Goal: Transaction & Acquisition: Obtain resource

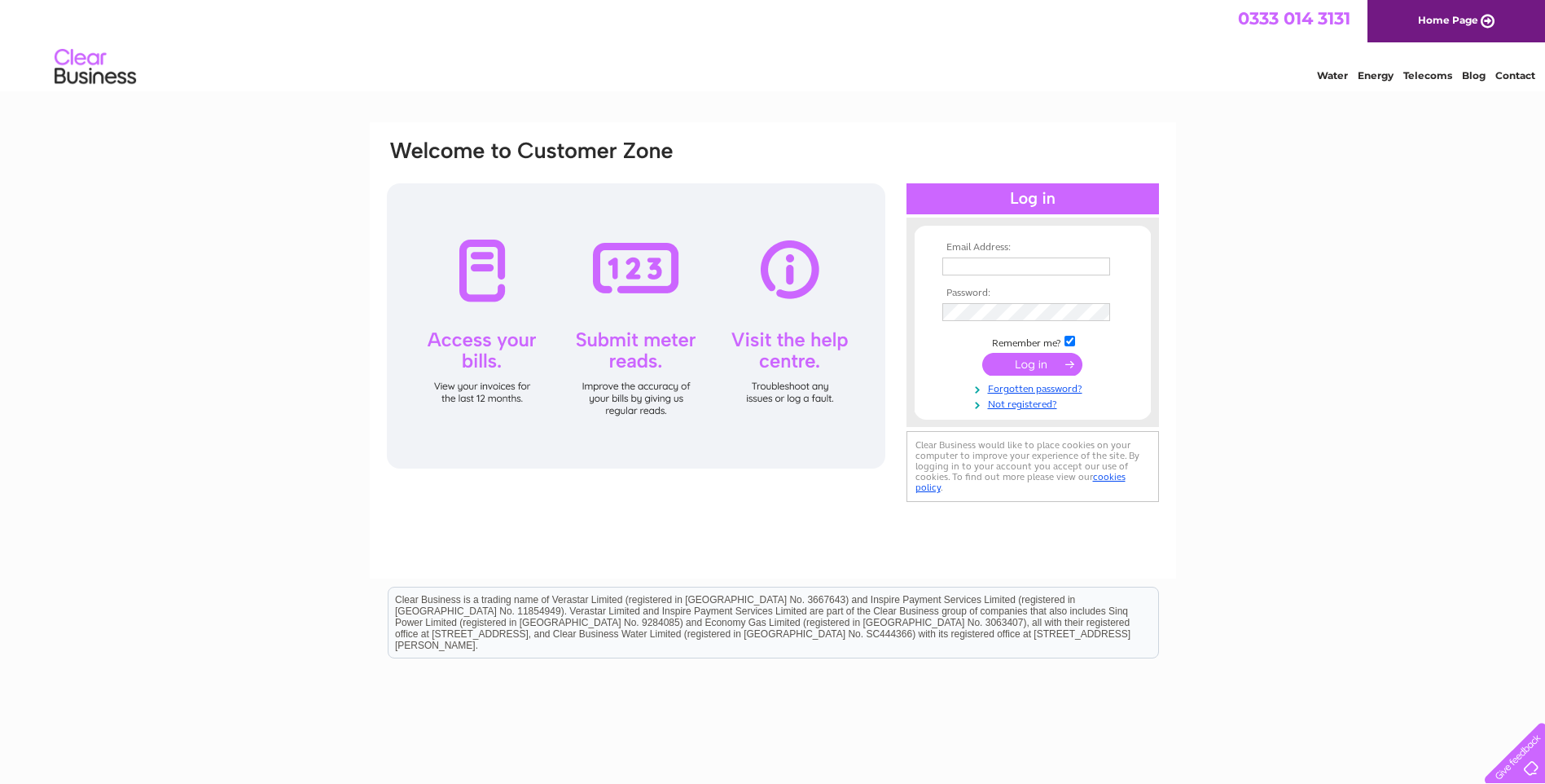
click at [975, 271] on input "text" at bounding box center [1026, 266] width 168 height 18
type input "haleroaddental@outlook.com"
click at [1029, 373] on input "submit" at bounding box center [1032, 365] width 100 height 23
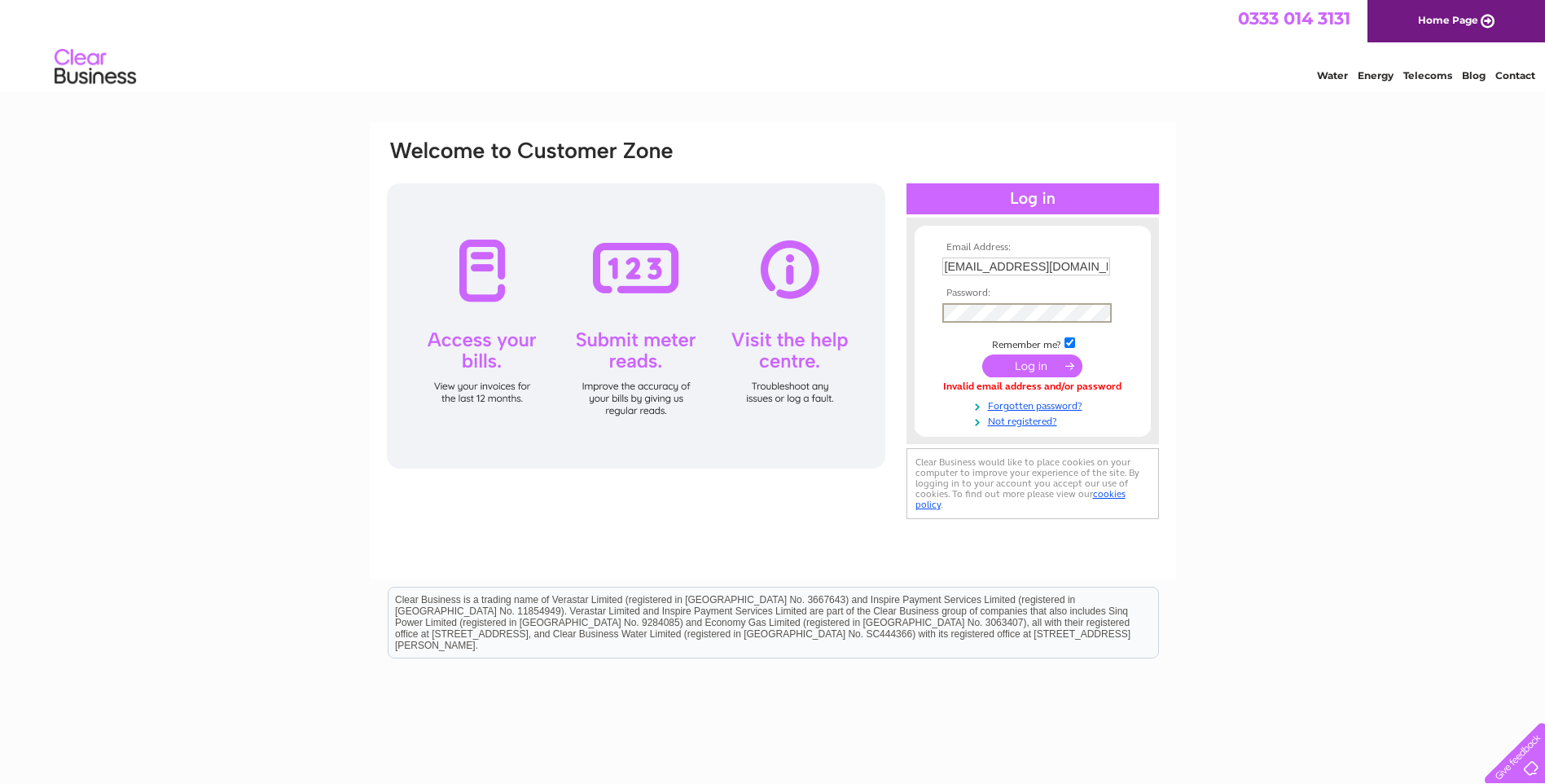
click at [1034, 367] on input "submit" at bounding box center [1032, 365] width 100 height 23
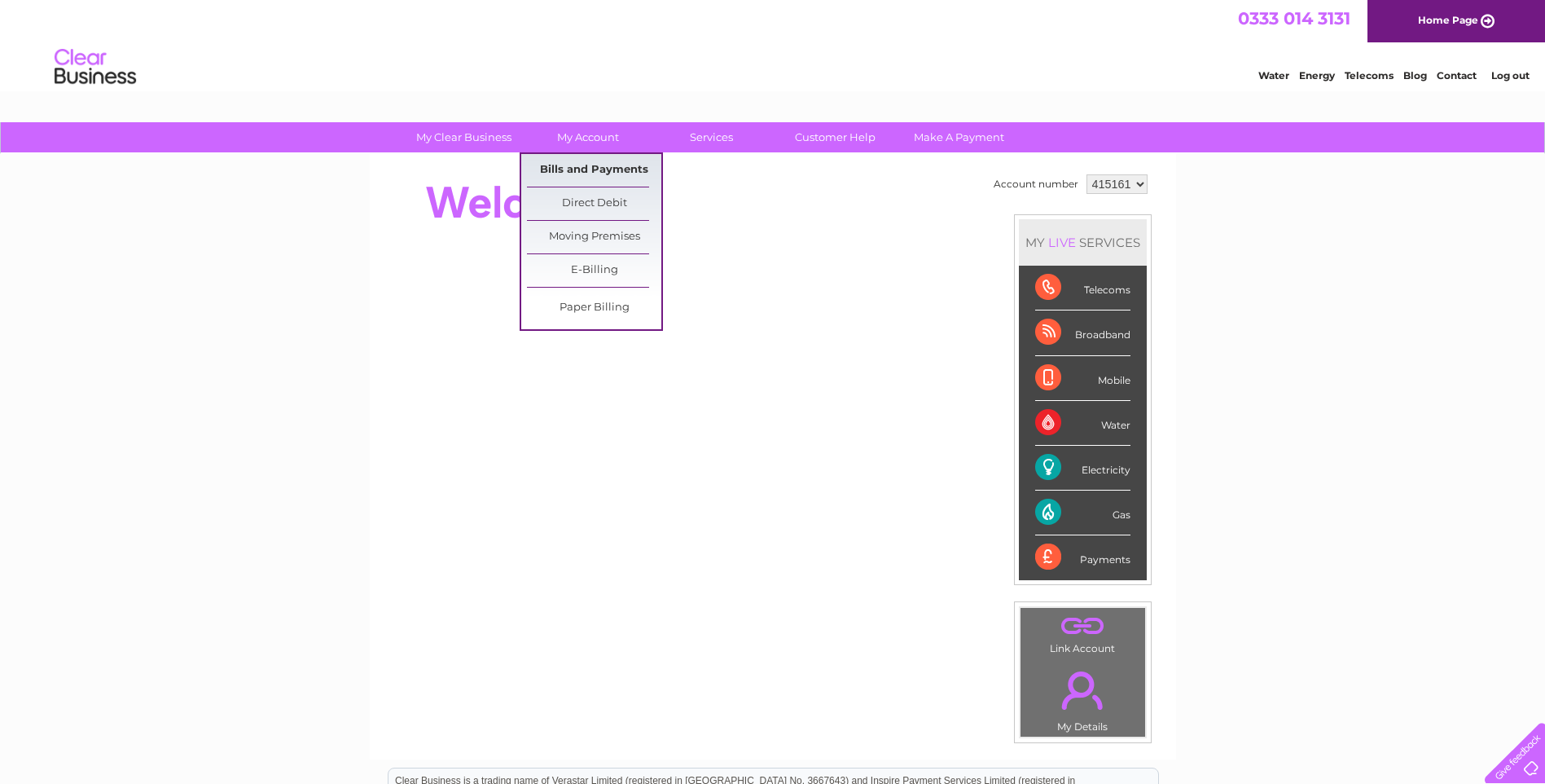
click at [581, 163] on link "Bills and Payments" at bounding box center [595, 170] width 135 height 33
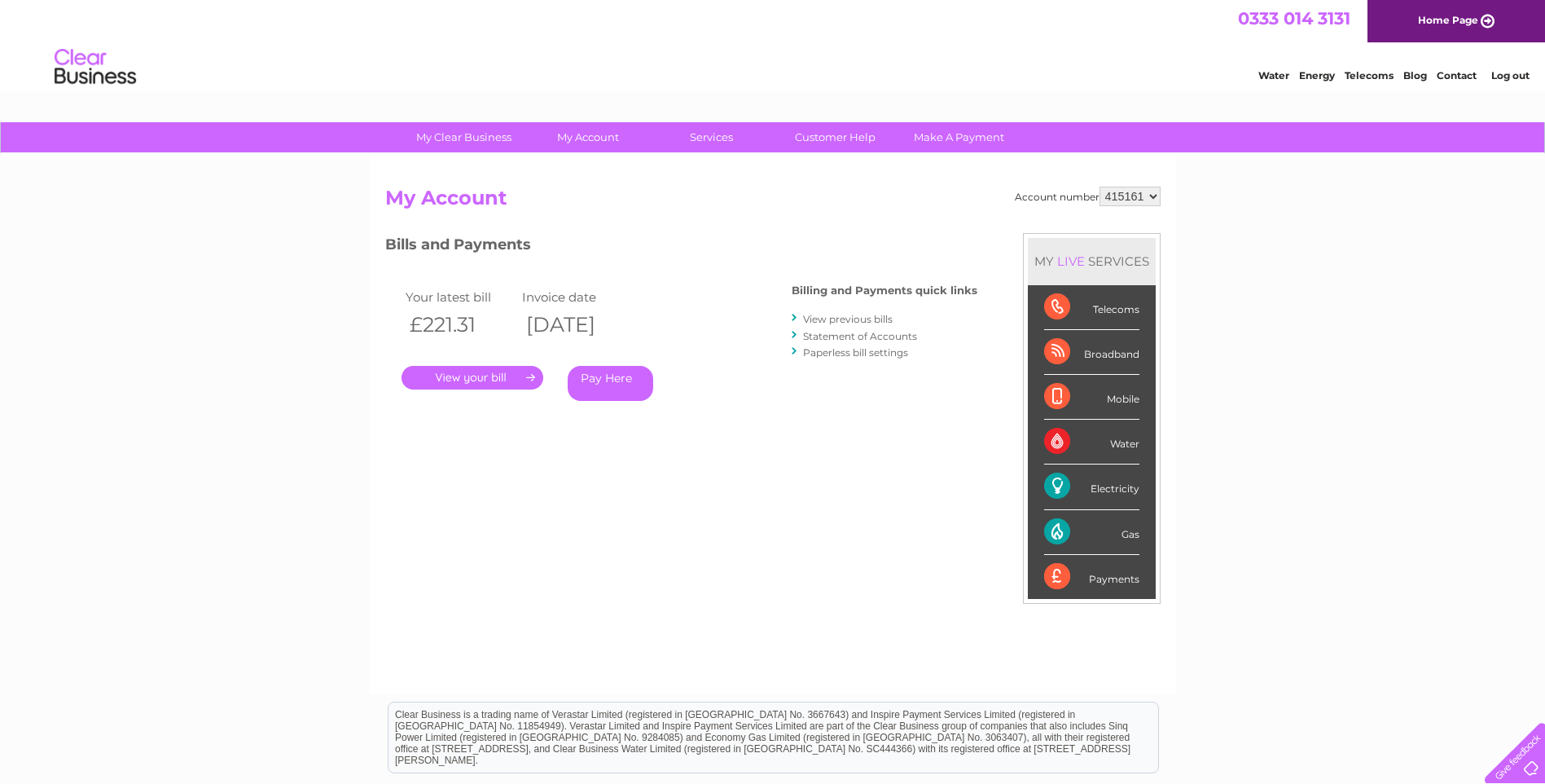
click at [854, 322] on link "View previous bills" at bounding box center [848, 319] width 89 height 12
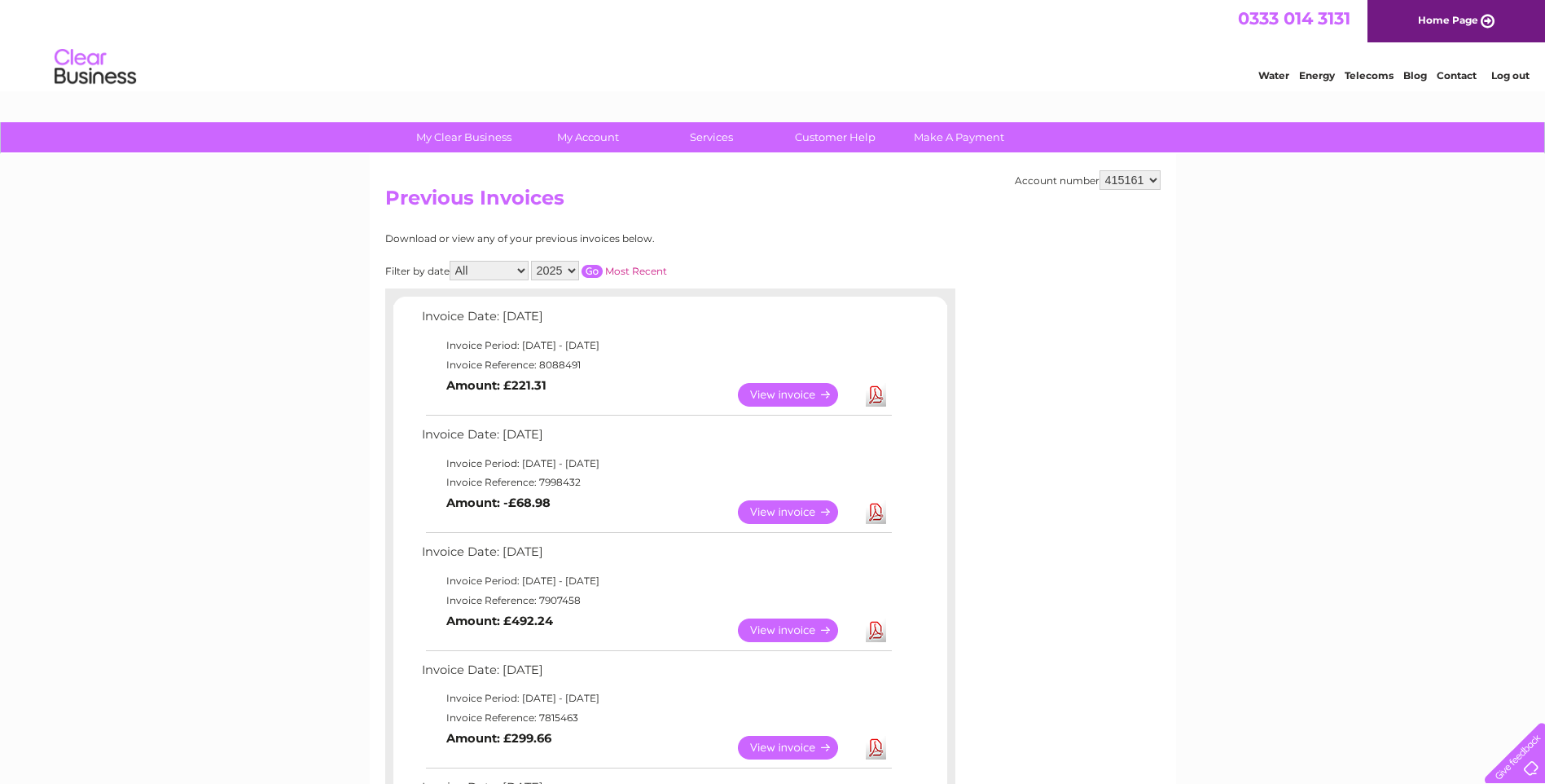
click at [795, 395] on link "View" at bounding box center [797, 395] width 119 height 24
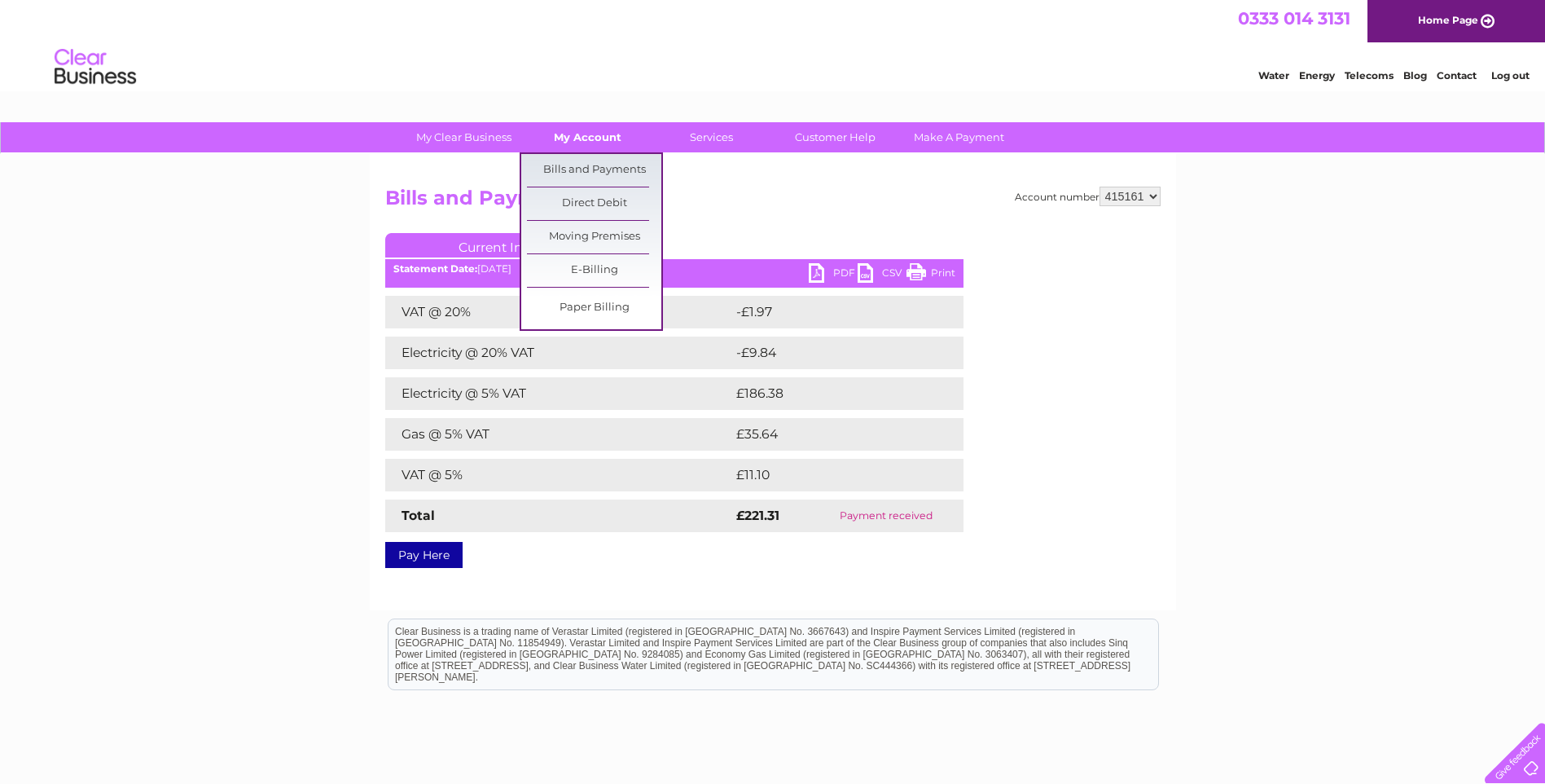
click at [605, 133] on link "My Account" at bounding box center [588, 137] width 135 height 30
click at [605, 161] on link "Bills and Payments" at bounding box center [595, 170] width 135 height 33
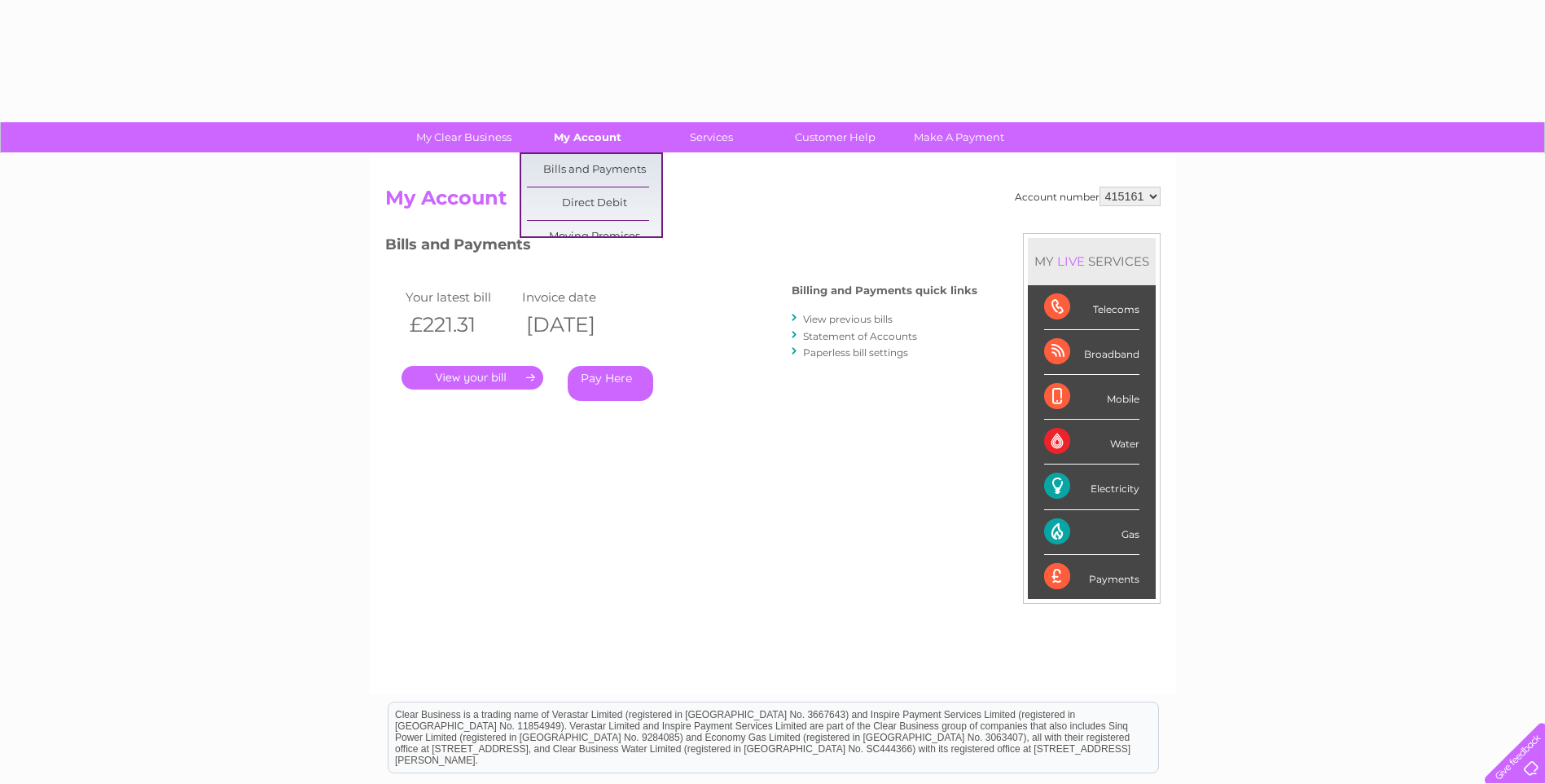
click at [597, 144] on link "My Account" at bounding box center [588, 137] width 135 height 30
click at [592, 176] on link "Bills and Payments" at bounding box center [595, 170] width 135 height 33
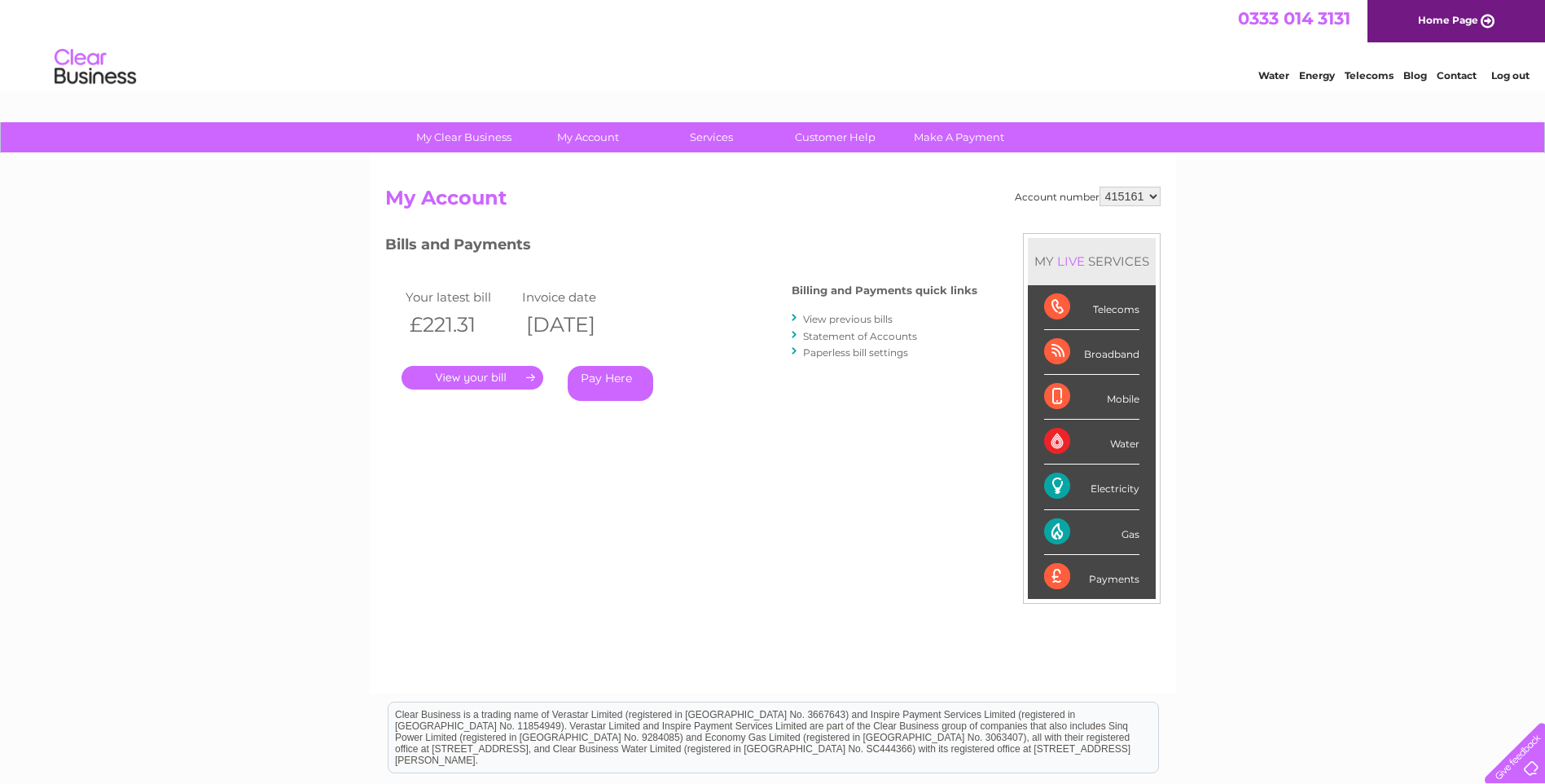
click at [887, 316] on link "View previous bills" at bounding box center [848, 319] width 89 height 12
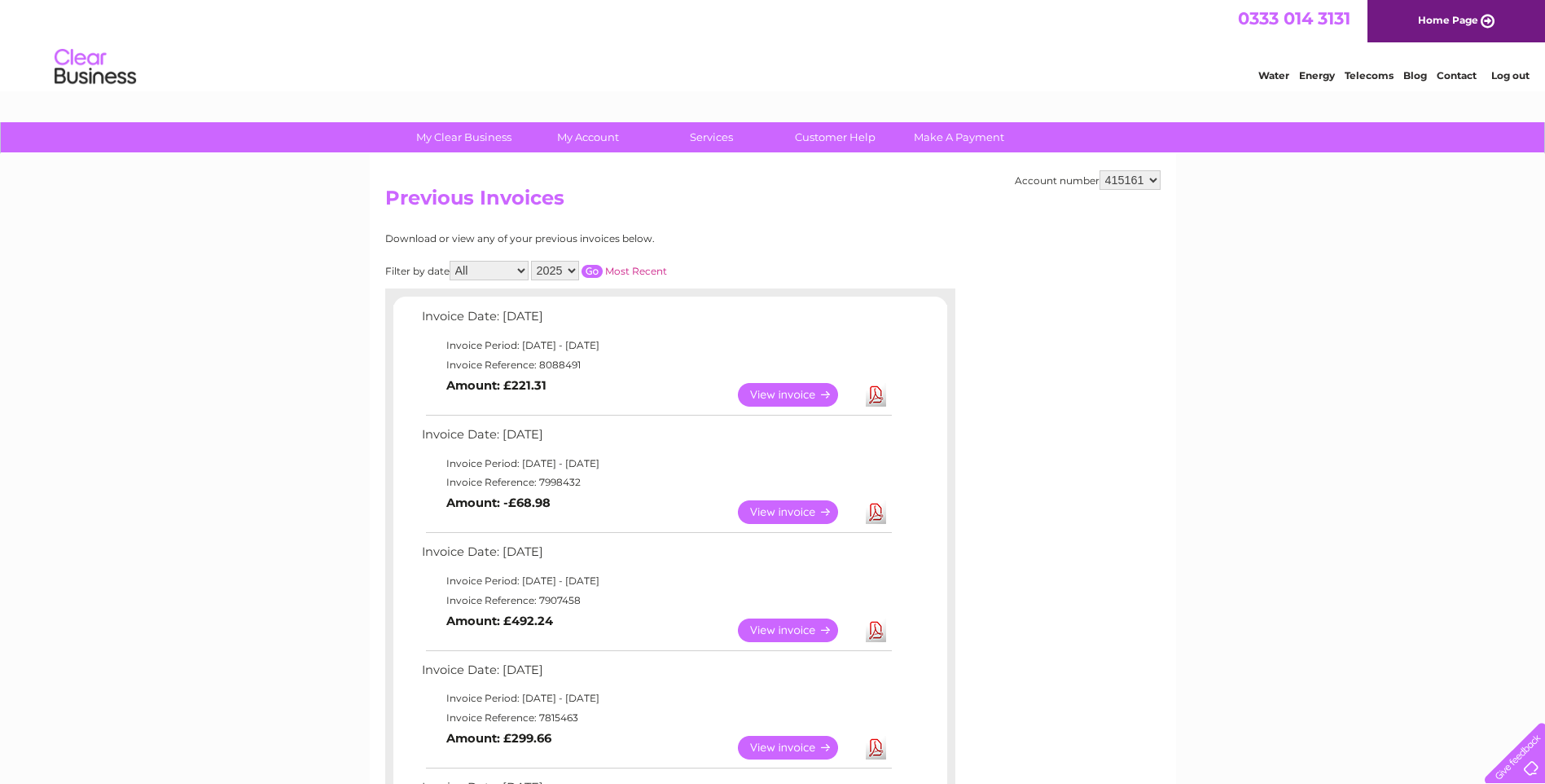
click at [798, 515] on link "View" at bounding box center [797, 511] width 119 height 24
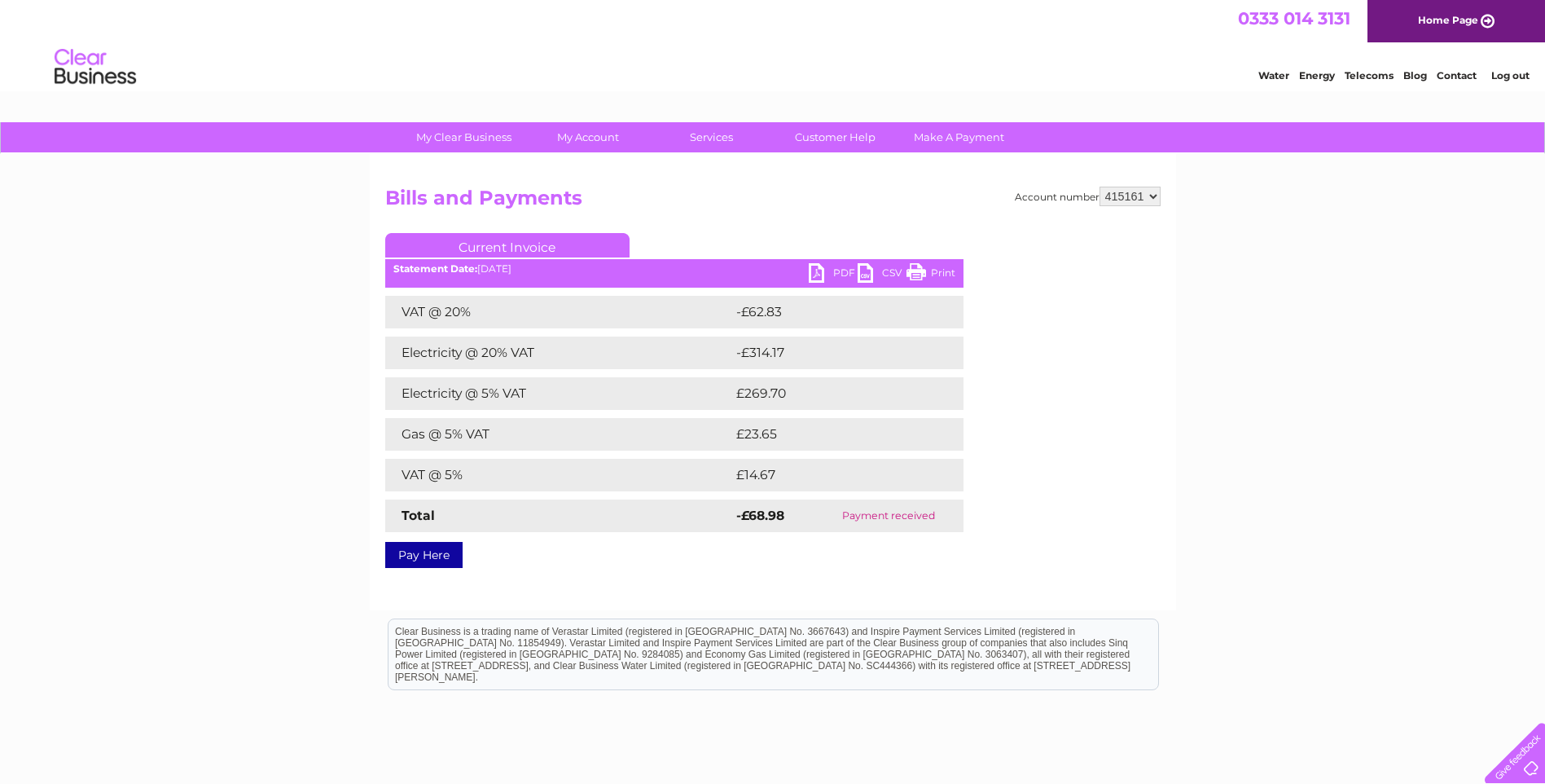
click at [830, 271] on link "PDF" at bounding box center [833, 274] width 49 height 24
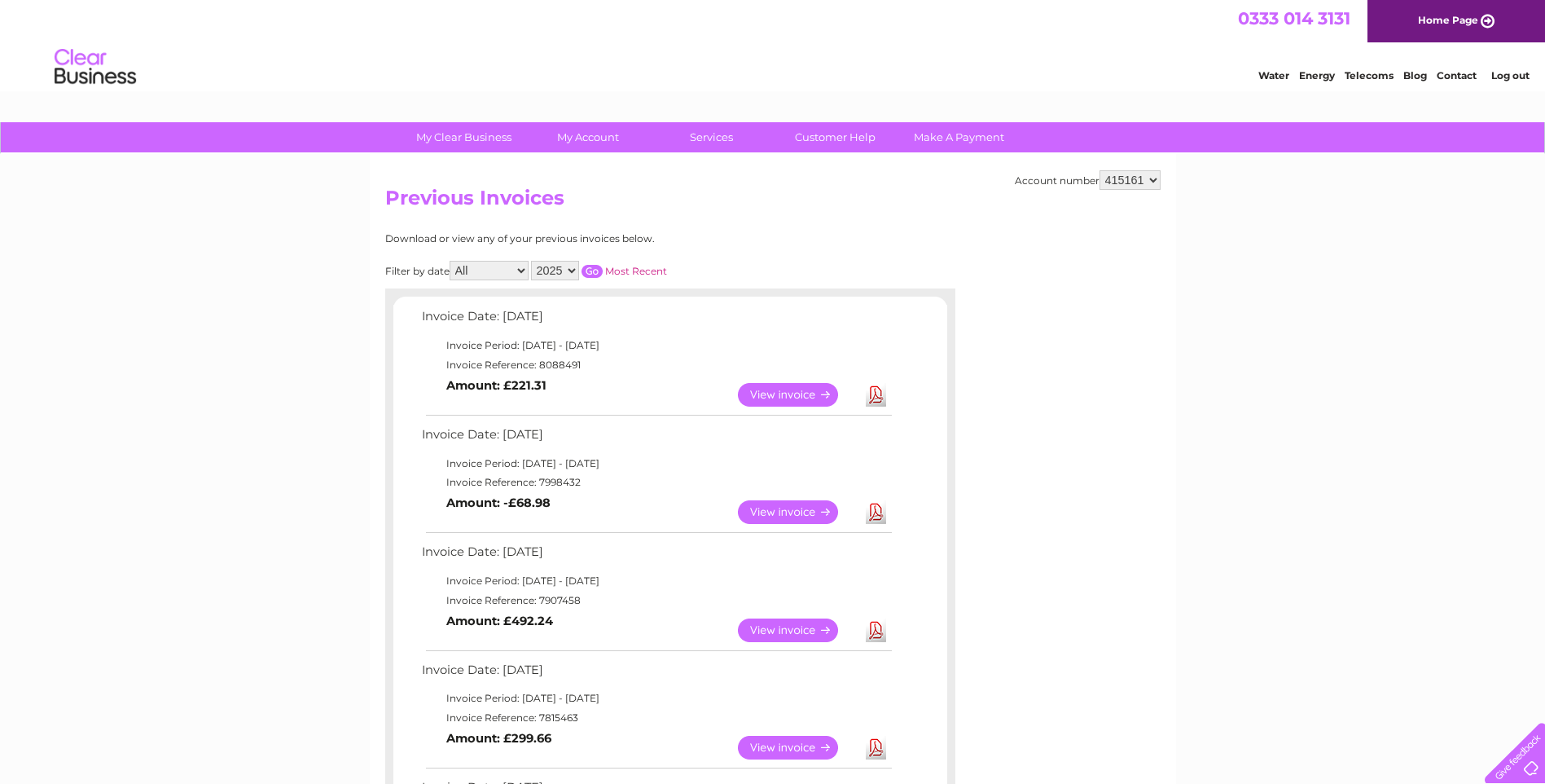
click at [772, 393] on link "View" at bounding box center [797, 395] width 119 height 24
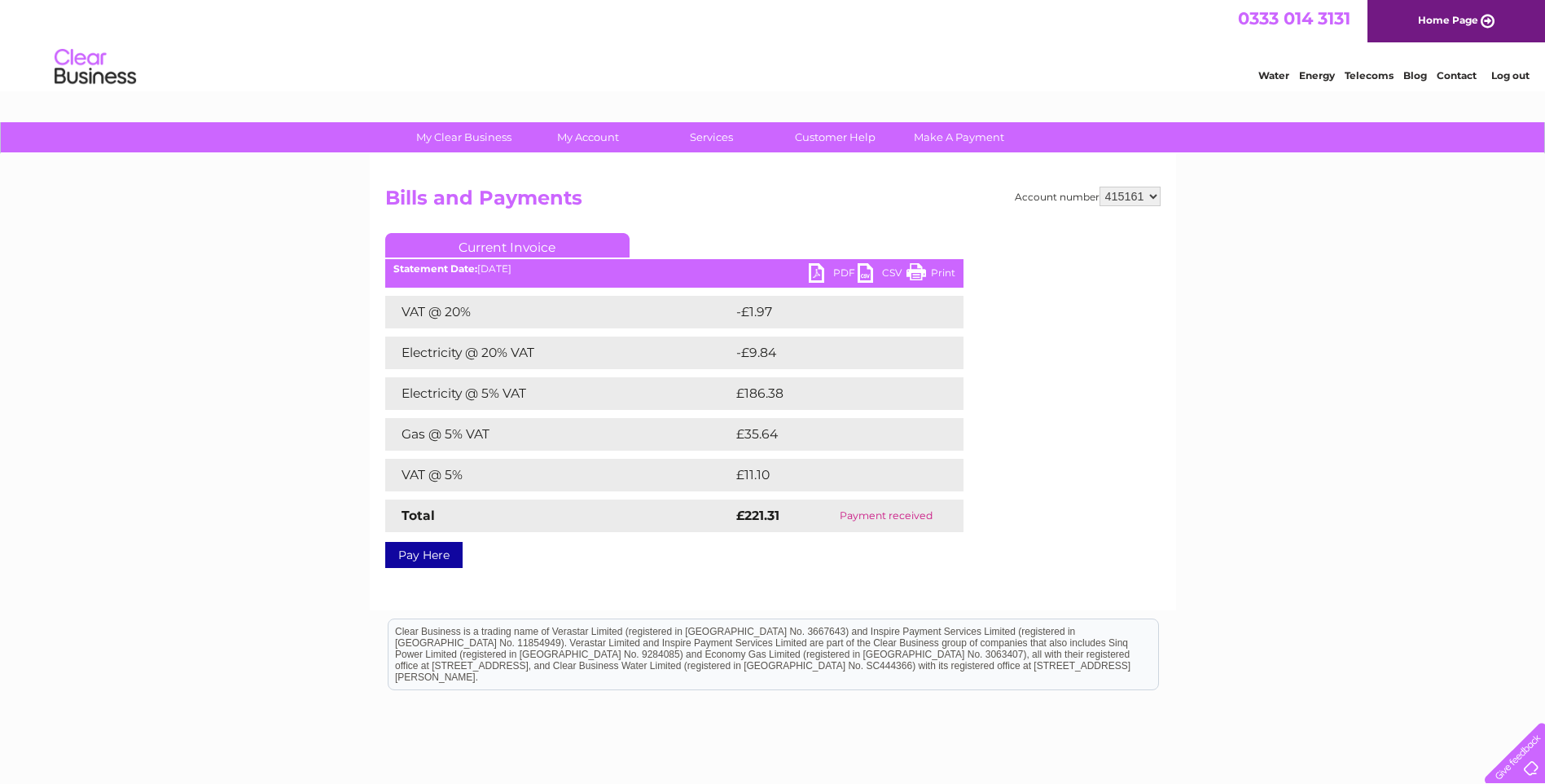
click at [814, 275] on link "PDF" at bounding box center [833, 274] width 49 height 24
